Goal: Task Accomplishment & Management: Manage account settings

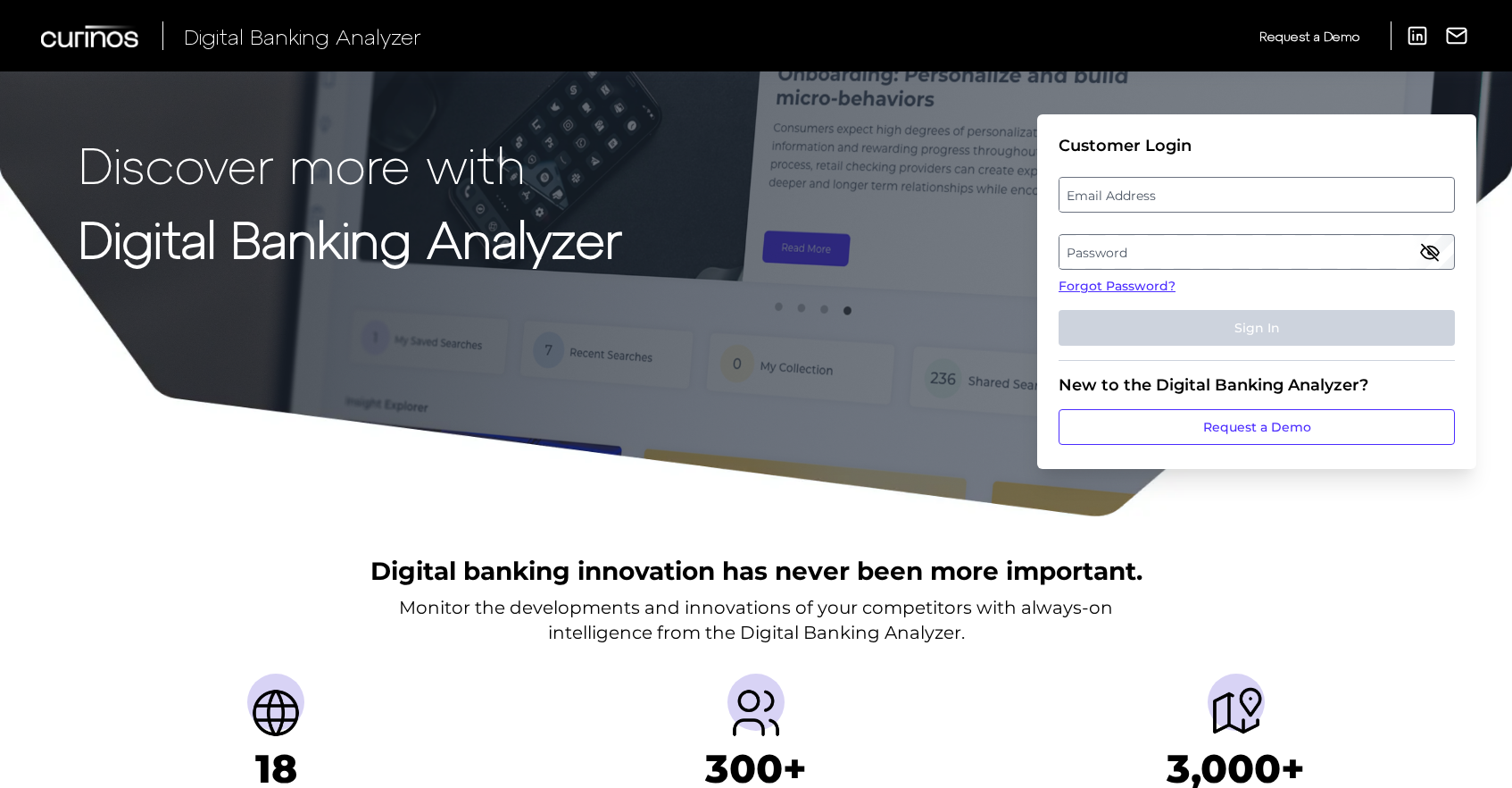
click at [1081, 188] on label "Email Address" at bounding box center [1256, 195] width 394 height 33
click at [1081, 188] on input "email" at bounding box center [1257, 195] width 397 height 36
type input "[PERSON_NAME][EMAIL_ADDRESS][PERSON_NAME][DOMAIN_NAME]"
click at [1175, 257] on label "Password" at bounding box center [1256, 252] width 394 height 33
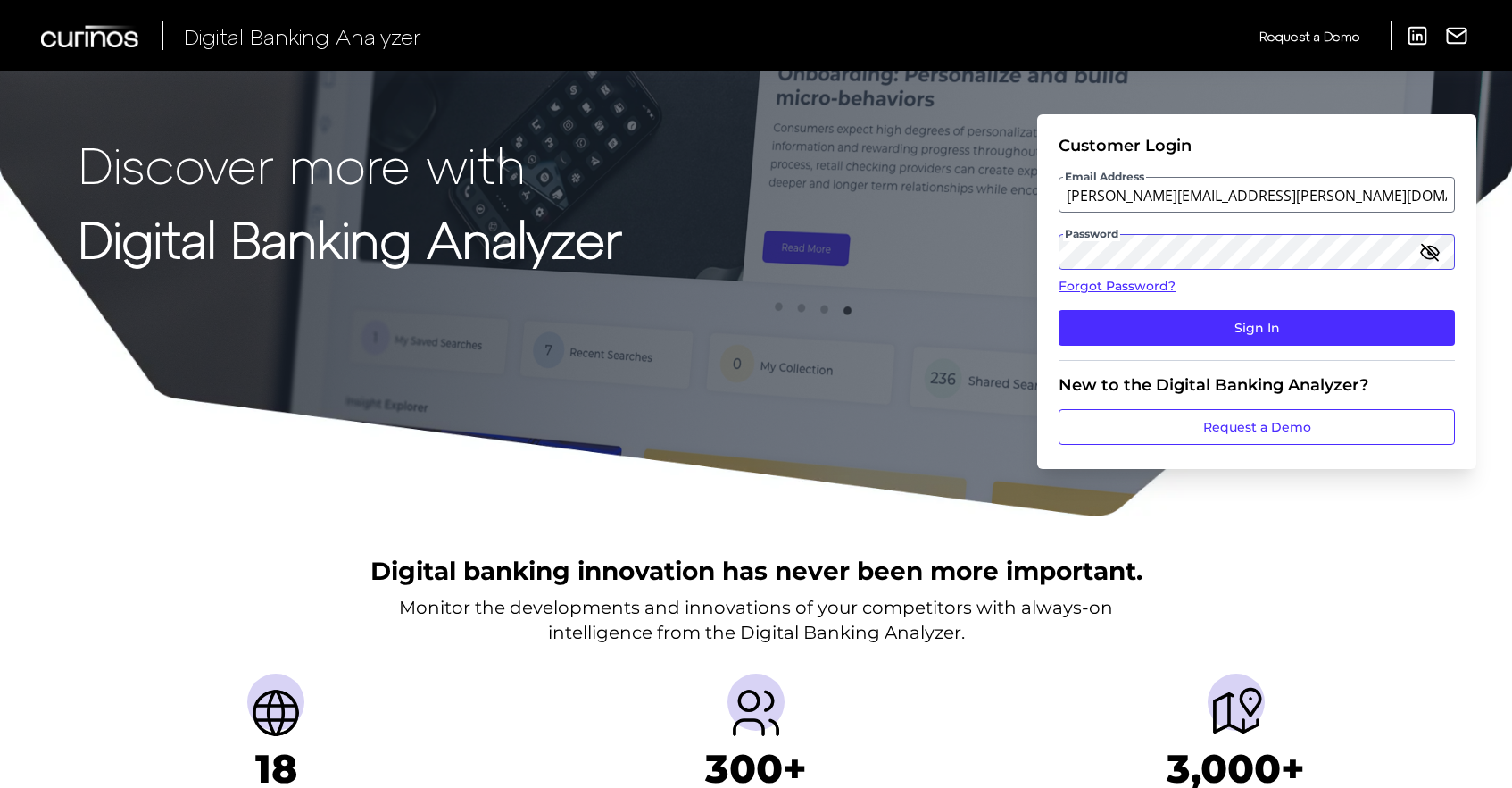
click at [1059, 310] on button "Sign In" at bounding box center [1257, 328] width 397 height 36
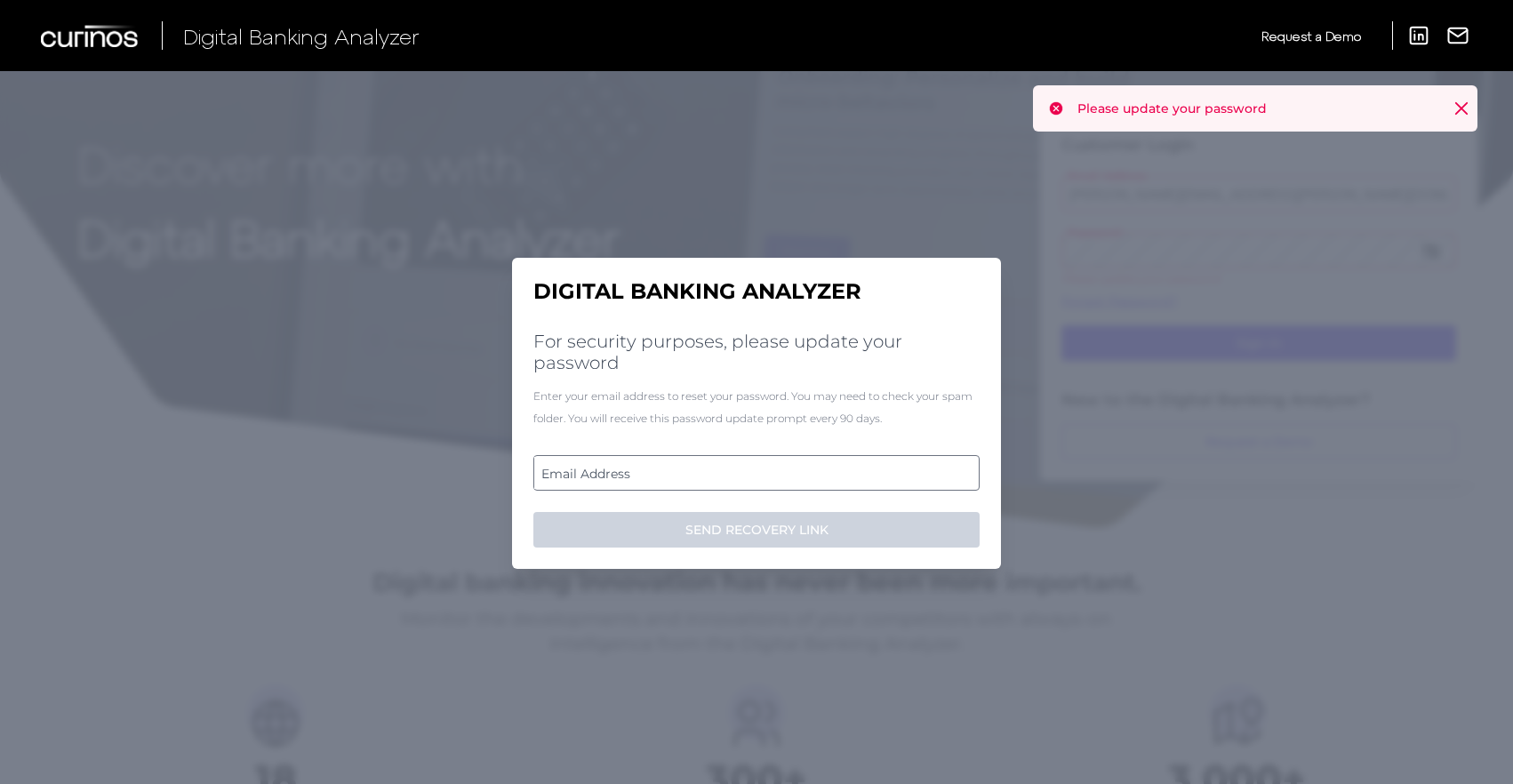
click at [694, 472] on label "Email Address" at bounding box center [756, 473] width 443 height 32
click at [694, 472] on input "email" at bounding box center [756, 473] width 446 height 35
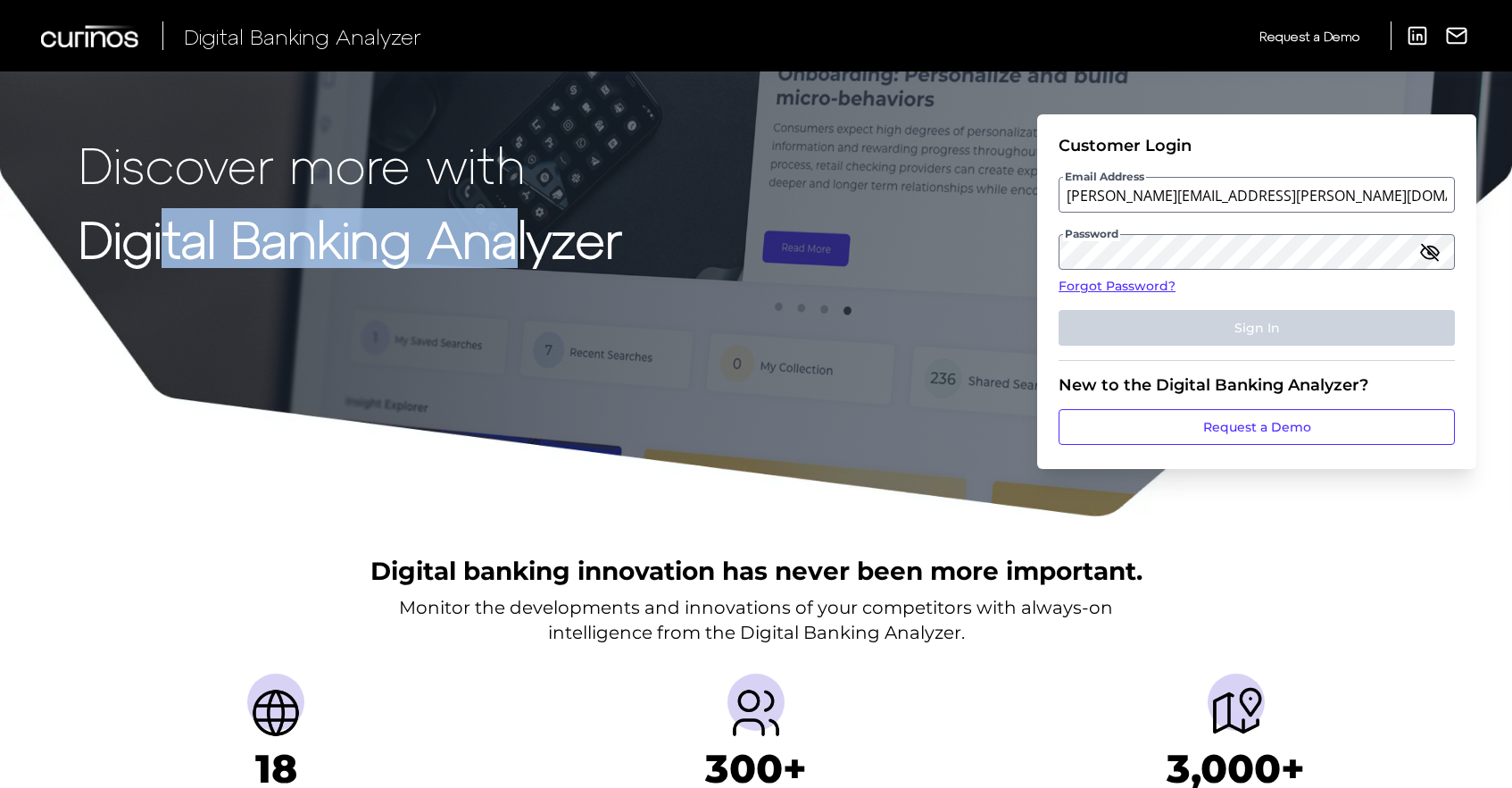
drag, startPoint x: 518, startPoint y: 256, endPoint x: 167, endPoint y: 233, distance: 351.8
click at [167, 233] on strong "Digital Banking Analyzer" at bounding box center [350, 238] width 544 height 60
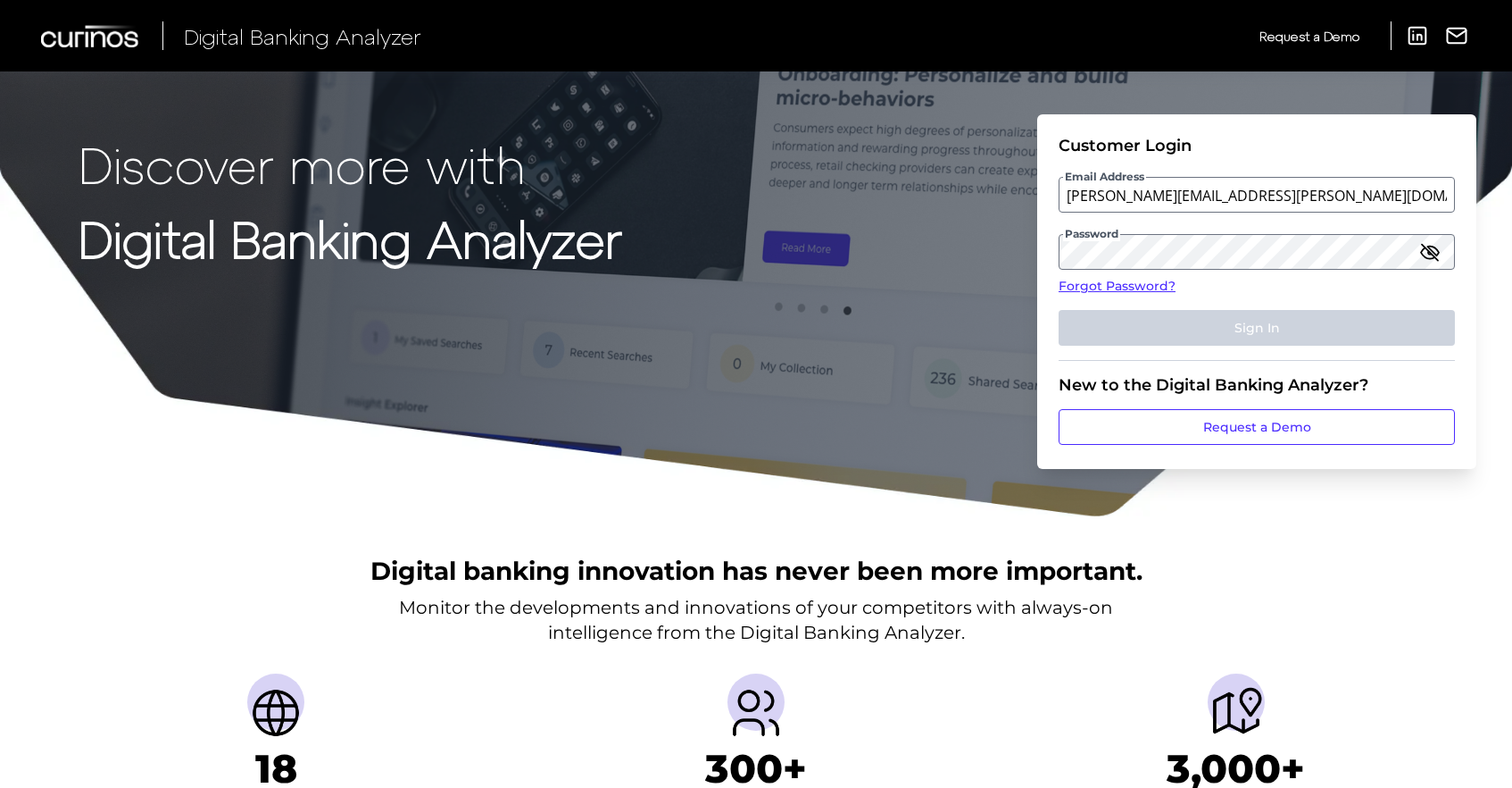
click at [554, 337] on h1 "Discover more with Digital Banking Analyzer" at bounding box center [350, 287] width 544 height 304
